Goal: Check status: Check status

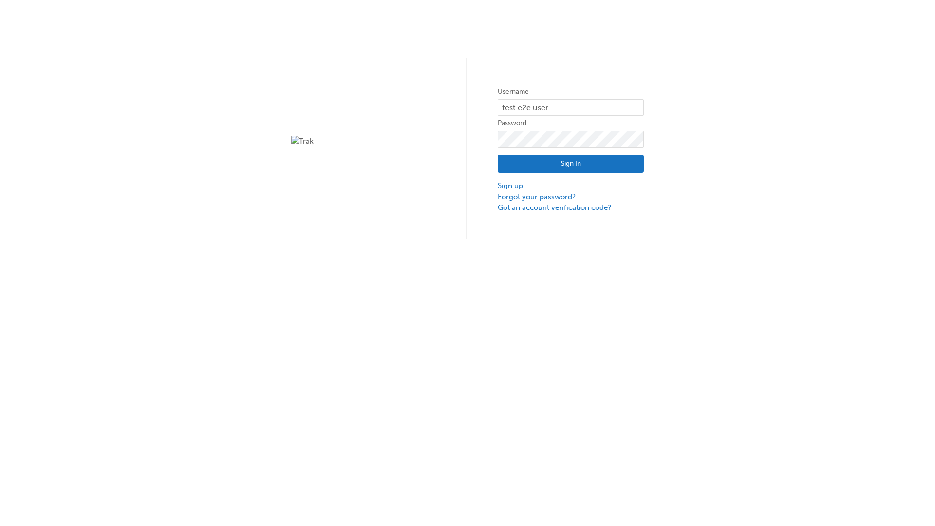
type input "test.e2e.user31"
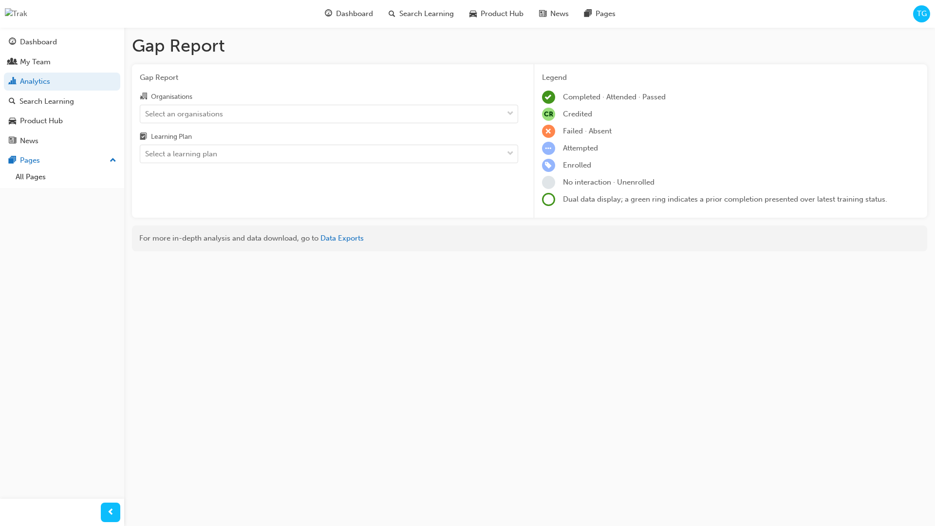
click at [146, 114] on input "Organisations Select an organisations" at bounding box center [145, 113] width 1 height 8
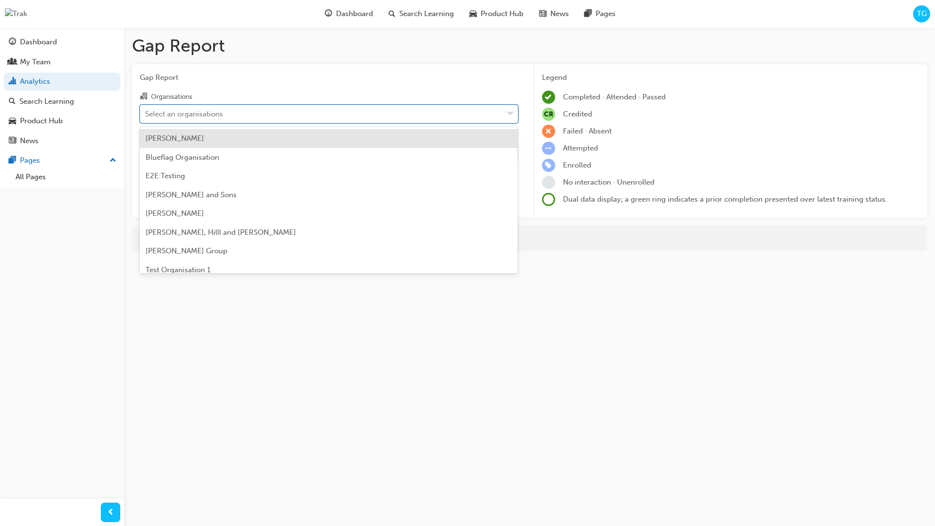
click at [146, 154] on input "Learning Plan Select a learning plan" at bounding box center [145, 153] width 1 height 8
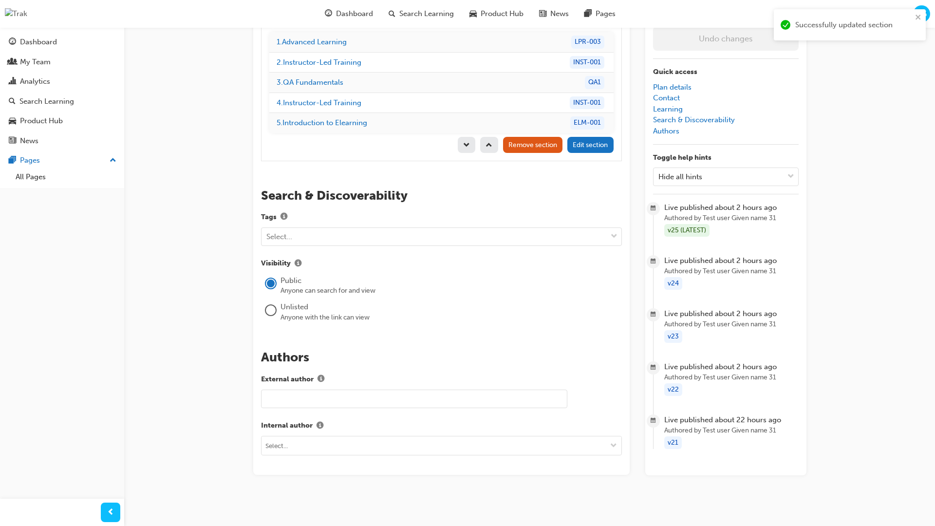
scroll to position [137, 0]
